Goal: Check status

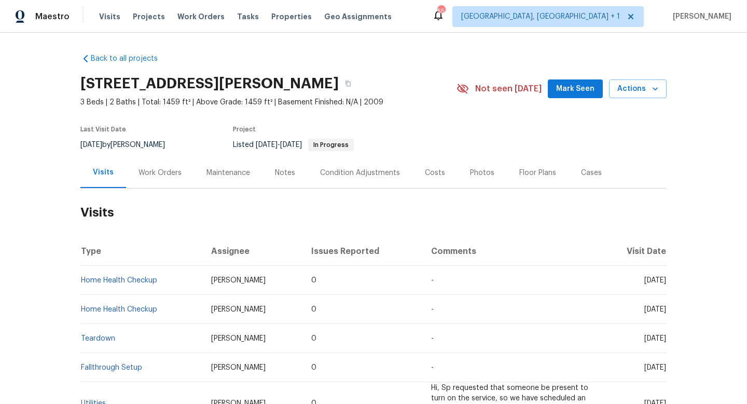
click at [99, 154] on div "Last Visit Date [DATE] by [PERSON_NAME] Project Listed [DATE] - [DATE] In Progr…" at bounding box center [256, 138] width 352 height 37
click at [101, 143] on span "[DATE]" at bounding box center [91, 144] width 22 height 7
copy div "[DATE] by [PERSON_NAME]"
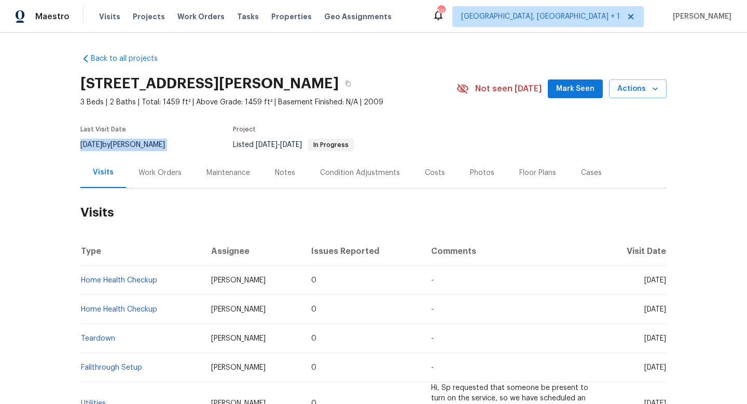
copy div "[DATE] by [PERSON_NAME]"
drag, startPoint x: 171, startPoint y: 280, endPoint x: 82, endPoint y: 279, distance: 89.2
click at [81, 279] on td "Home Health Checkup" at bounding box center [141, 280] width 122 height 29
copy link "Home Health Checkup"
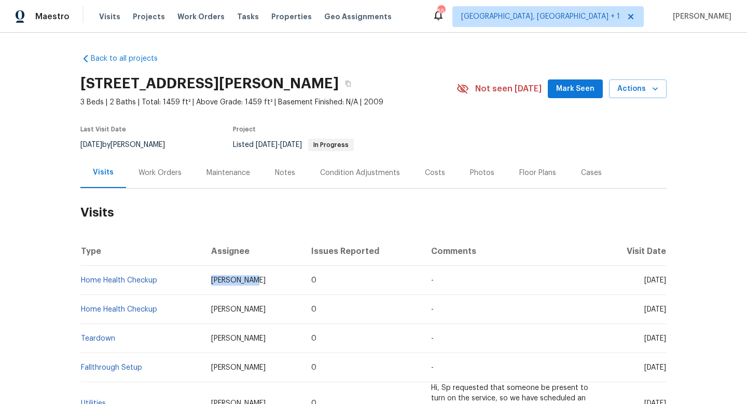
drag, startPoint x: 230, startPoint y: 283, endPoint x: 188, endPoint y: 280, distance: 41.6
click at [203, 280] on td "[PERSON_NAME]" at bounding box center [253, 280] width 101 height 29
copy span "[PERSON_NAME]"
